Goal: Register for event/course

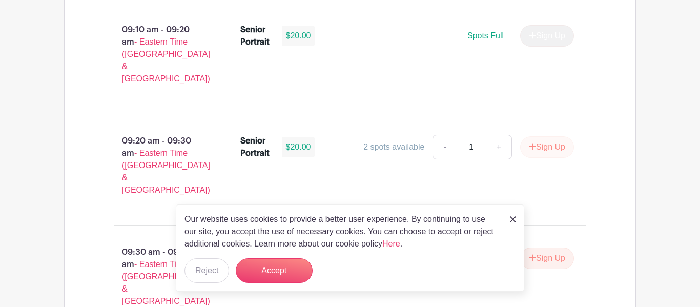
scroll to position [861, 0]
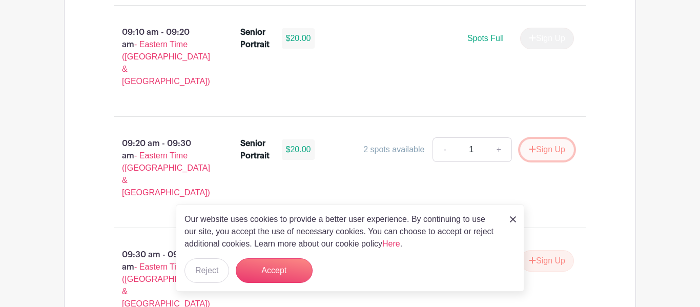
click at [540, 139] on button "Sign Up" at bounding box center [547, 150] width 54 height 22
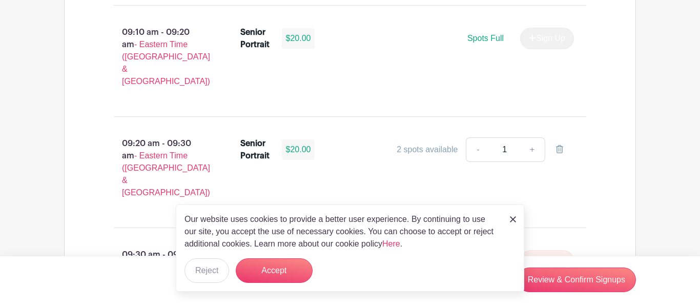
click at [457, 143] on div "2 spots available" at bounding box center [427, 149] width 61 height 12
click at [285, 267] on button "Accept" at bounding box center [274, 270] width 77 height 25
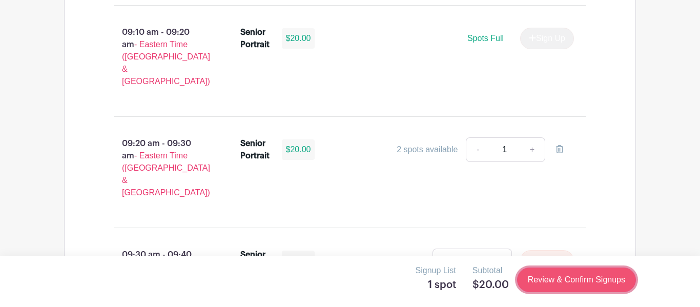
click at [596, 272] on link "Review & Confirm Signups" at bounding box center [576, 279] width 119 height 25
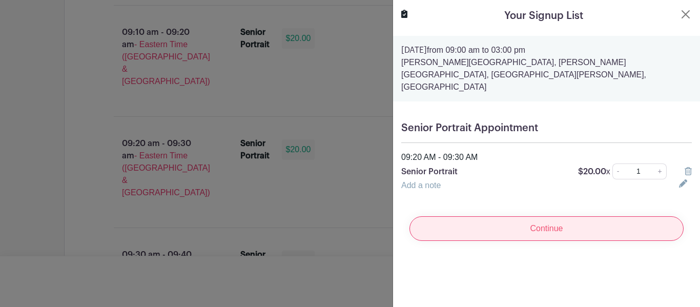
click at [556, 218] on input "Continue" at bounding box center [546, 228] width 274 height 25
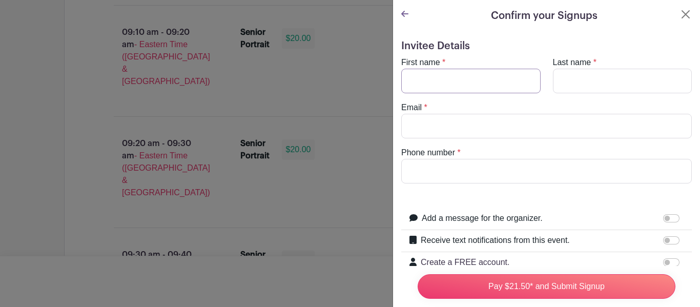
click at [464, 86] on input "First name" at bounding box center [470, 81] width 139 height 25
type input "[PERSON_NAME]"
click at [626, 85] on input "Last name" at bounding box center [622, 81] width 139 height 25
type input "[PERSON_NAME]"
click at [573, 130] on input "Email" at bounding box center [546, 126] width 291 height 25
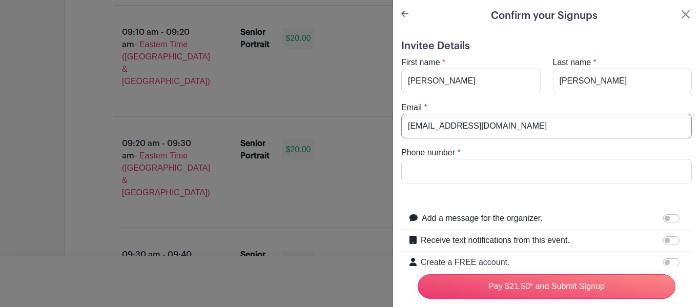
click at [418, 129] on input "[EMAIL_ADDRESS][DOMAIN_NAME]" at bounding box center [546, 126] width 291 height 25
type input "[EMAIL_ADDRESS][DOMAIN_NAME]"
click at [441, 163] on input "Phone number" at bounding box center [546, 171] width 291 height 25
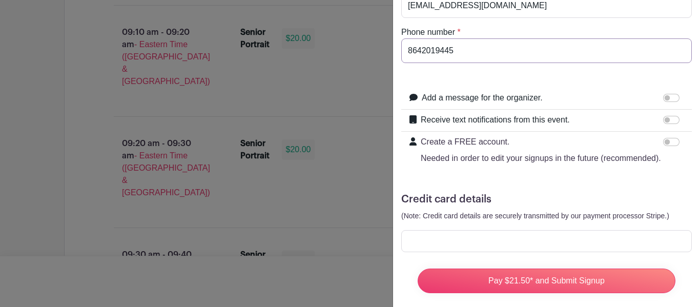
scroll to position [131, 0]
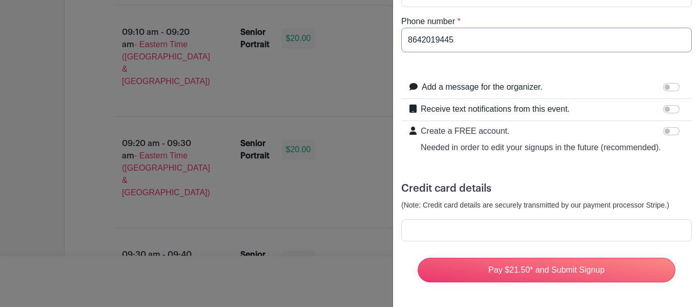
type input "8642019445"
click at [606, 122] on div "Create a FREE account. Needed in order to edit your signups in the future (reco…" at bounding box center [546, 139] width 291 height 37
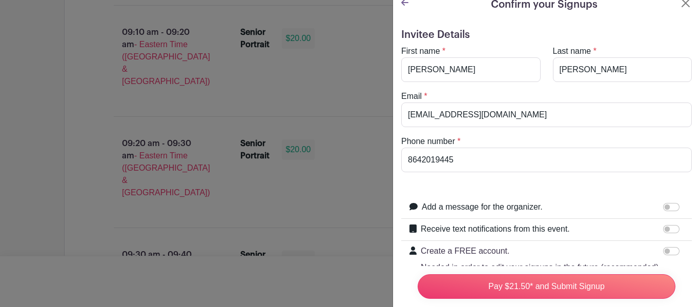
scroll to position [0, 0]
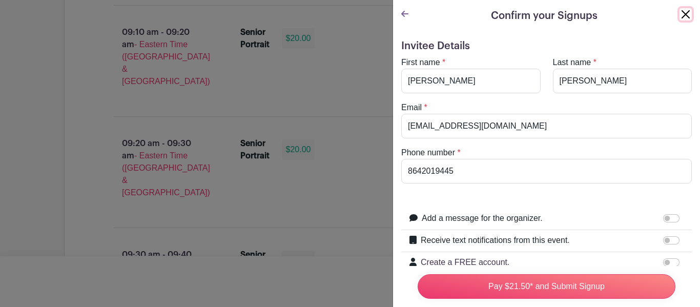
click at [684, 11] on button "Close" at bounding box center [685, 14] width 12 height 12
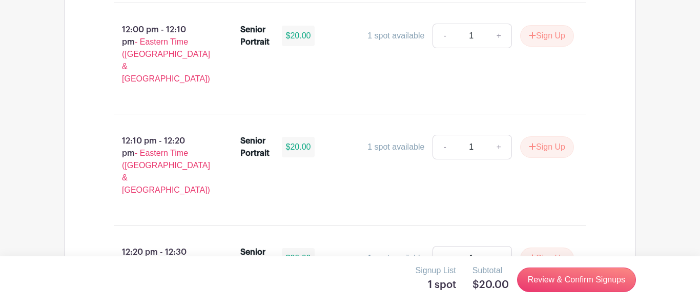
scroll to position [2842, 0]
